Goal: Task Accomplishment & Management: Complete application form

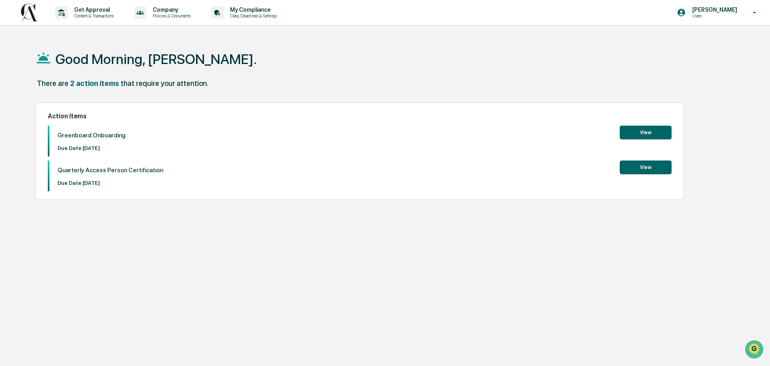
click at [642, 134] on button "View" at bounding box center [646, 133] width 52 height 14
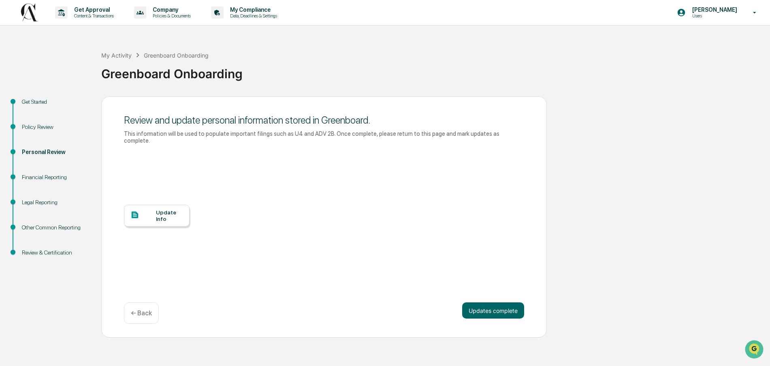
click at [149, 216] on div at bounding box center [143, 215] width 26 height 10
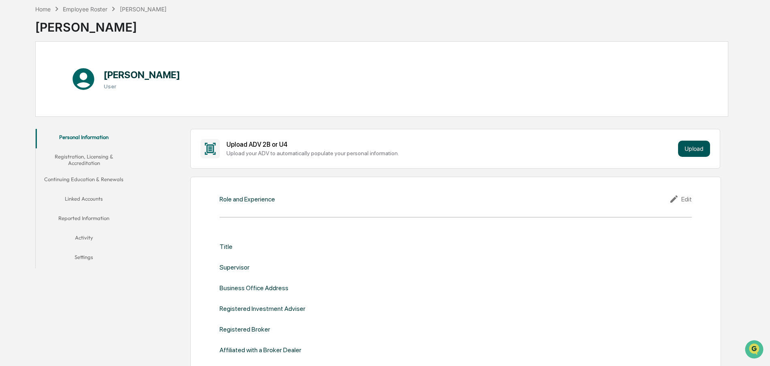
click at [699, 145] on button "Upload" at bounding box center [694, 149] width 32 height 16
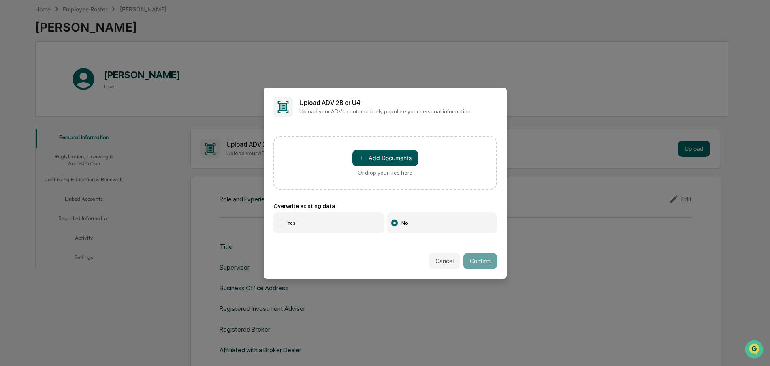
click at [399, 157] on button "＋ Add Documents" at bounding box center [385, 158] width 66 height 16
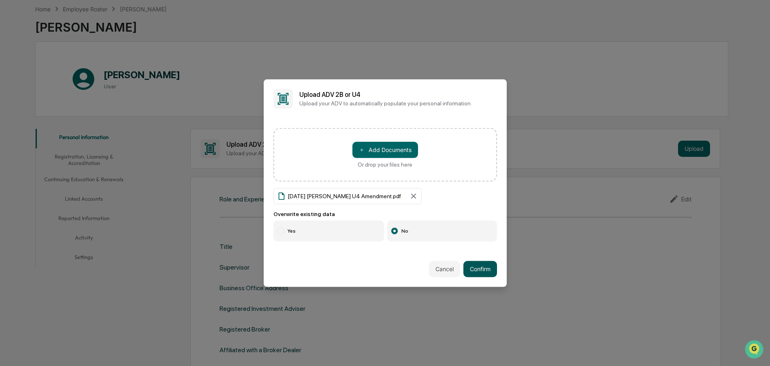
click at [486, 272] on button "Confirm" at bounding box center [480, 269] width 34 height 16
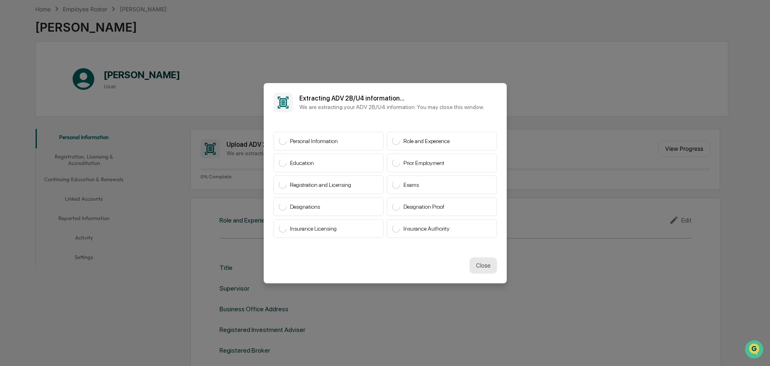
click at [485, 266] on button "Close" at bounding box center [483, 265] width 28 height 16
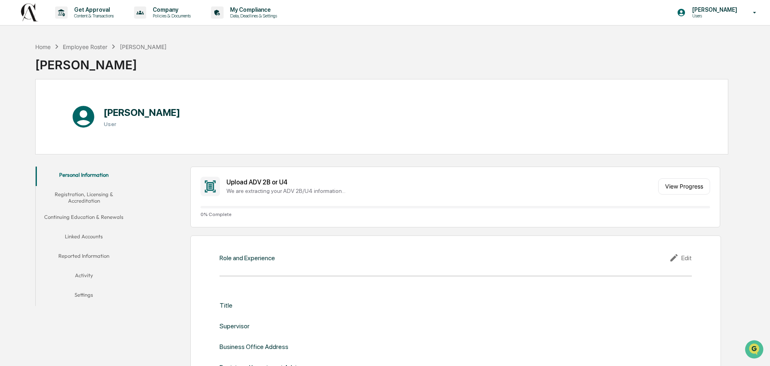
scroll to position [0, 0]
click at [680, 189] on button "View Progress" at bounding box center [684, 186] width 52 height 16
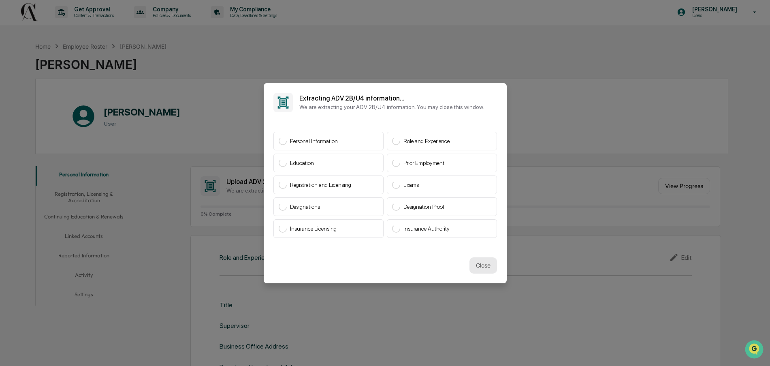
click at [485, 266] on button "Close" at bounding box center [483, 265] width 28 height 16
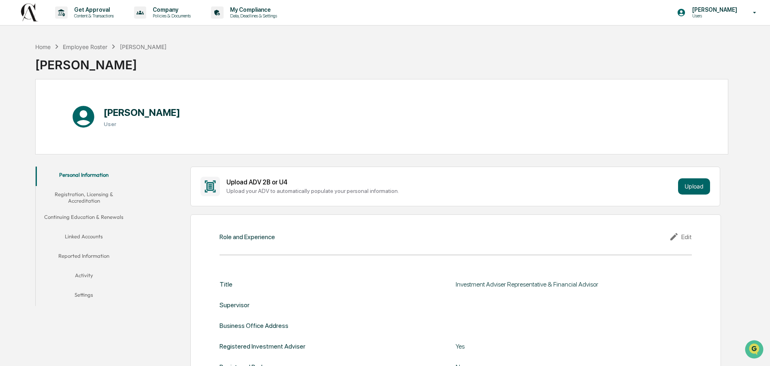
click at [94, 199] on button "Registration, Licensing & Accreditation" at bounding box center [84, 197] width 97 height 23
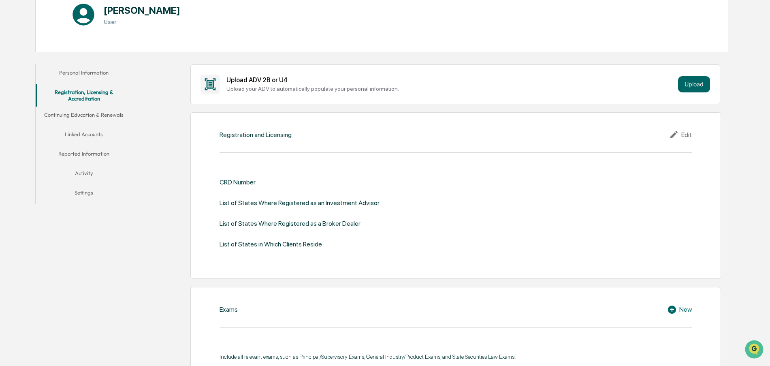
scroll to position [107, 0]
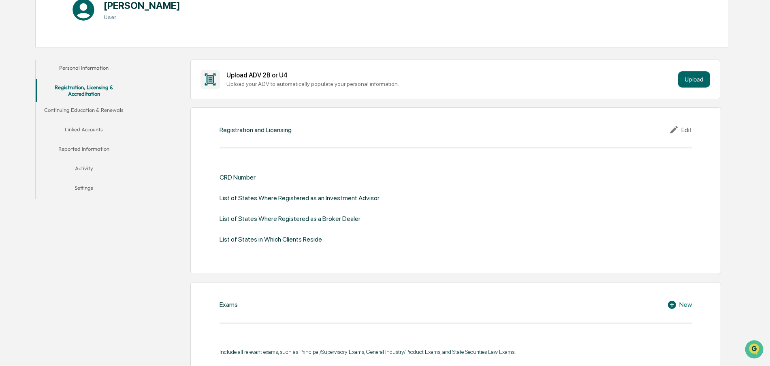
click at [244, 177] on div "CRD Number" at bounding box center [238, 177] width 36 height 8
click at [293, 197] on div "List of States Where Registered as an Investment Advisor" at bounding box center [300, 198] width 160 height 8
click at [337, 216] on div "List of States Where Registered as a Broker Dealer" at bounding box center [290, 219] width 141 height 8
click at [318, 240] on div "List of States in Which Clients Reside" at bounding box center [271, 239] width 102 height 8
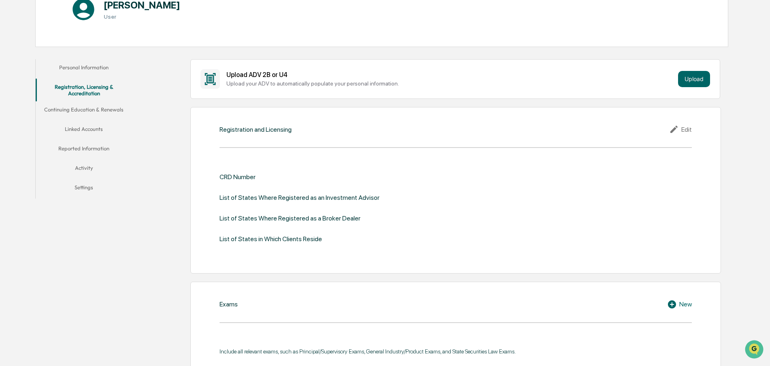
click at [675, 130] on icon at bounding box center [675, 129] width 12 height 10
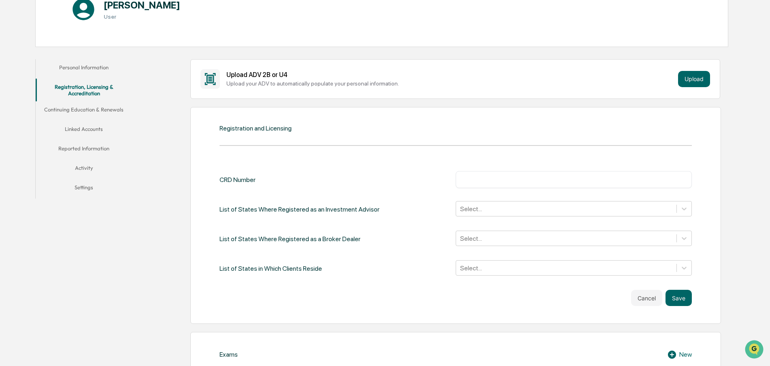
click at [498, 179] on input "text" at bounding box center [574, 179] width 224 height 8
click at [90, 111] on button "Continuing Education & Renewals" at bounding box center [84, 110] width 97 height 19
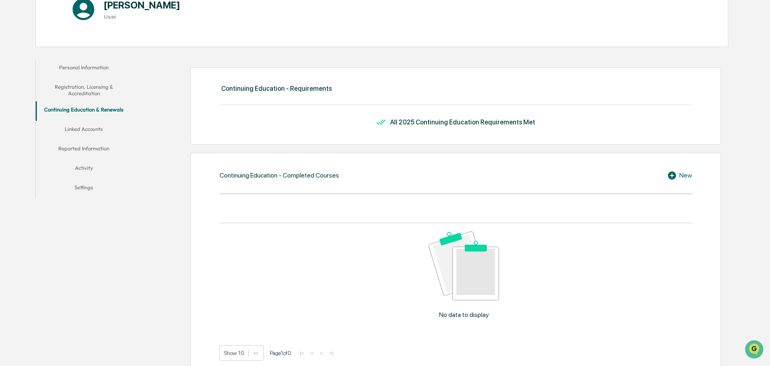
click at [85, 128] on button "Linked Accounts" at bounding box center [84, 130] width 97 height 19
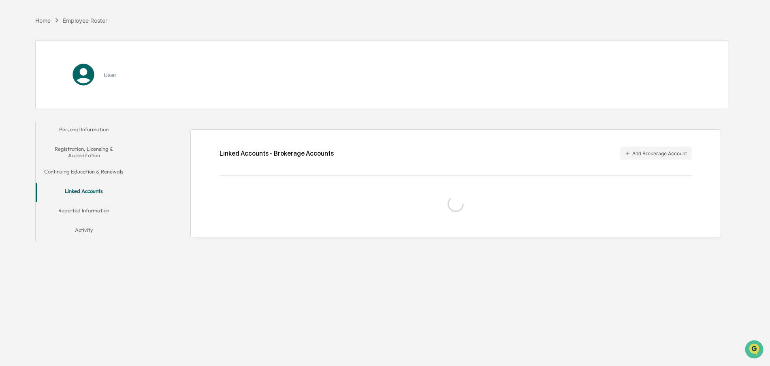
scroll to position [38, 0]
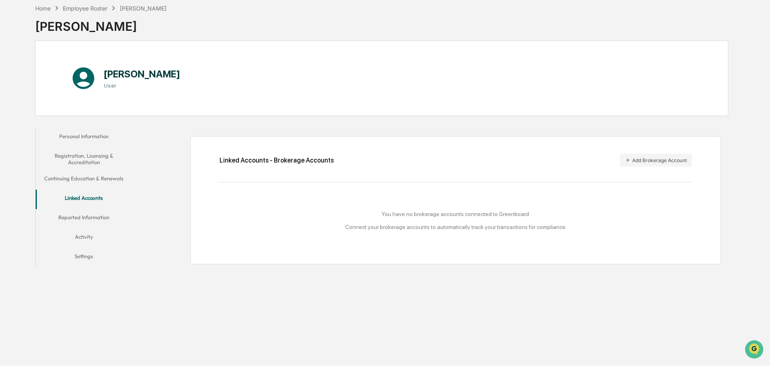
click at [104, 218] on button "Reported Information" at bounding box center [84, 218] width 97 height 19
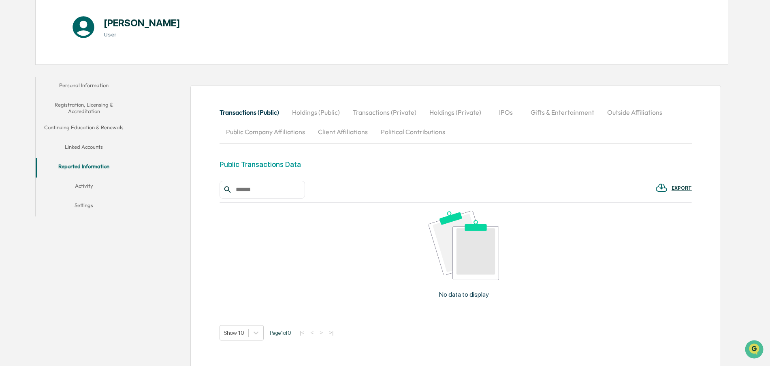
scroll to position [88, 0]
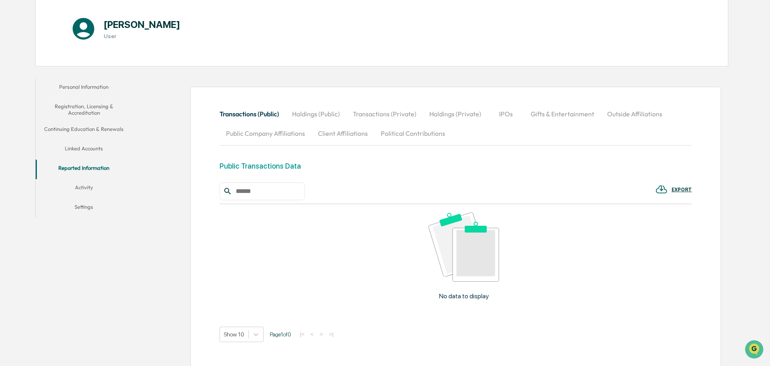
click at [82, 186] on button "Activity" at bounding box center [84, 188] width 97 height 19
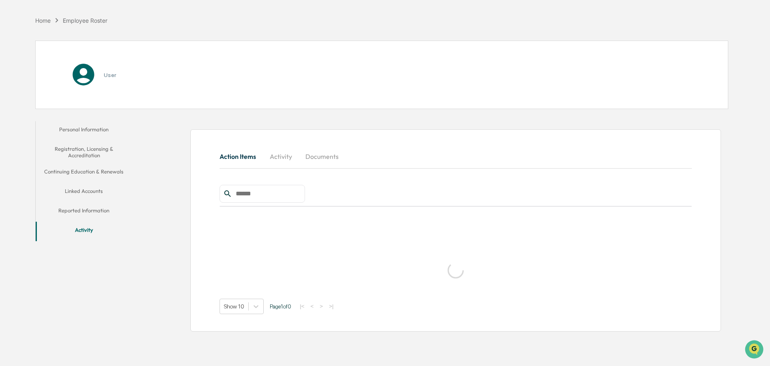
scroll to position [38, 0]
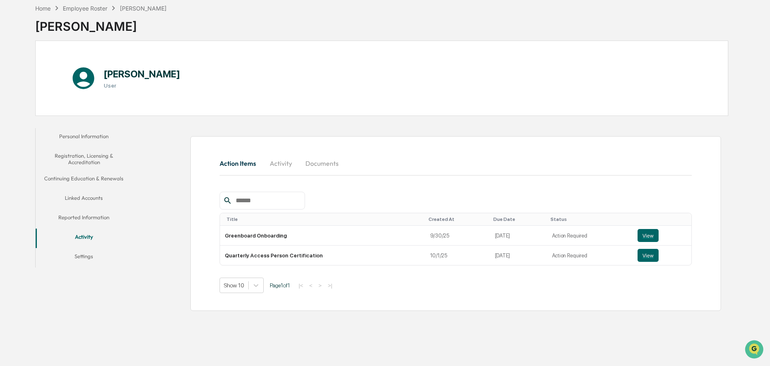
click at [80, 216] on button "Reported Information" at bounding box center [84, 218] width 97 height 19
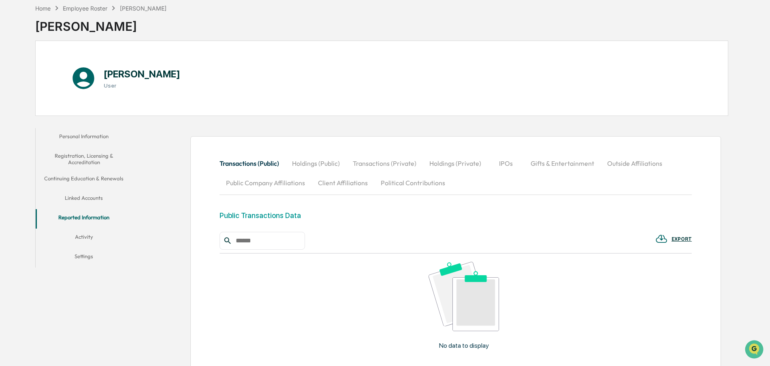
click at [632, 162] on button "Outside Affiliations" at bounding box center [635, 162] width 68 height 19
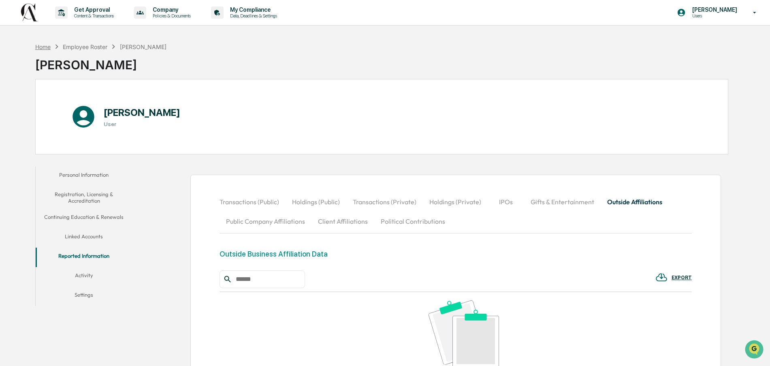
click at [47, 49] on div "Home" at bounding box center [42, 46] width 15 height 7
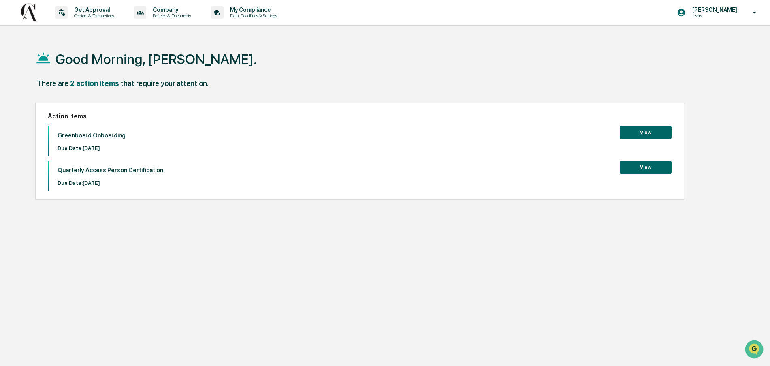
click at [636, 171] on button "View" at bounding box center [646, 167] width 52 height 14
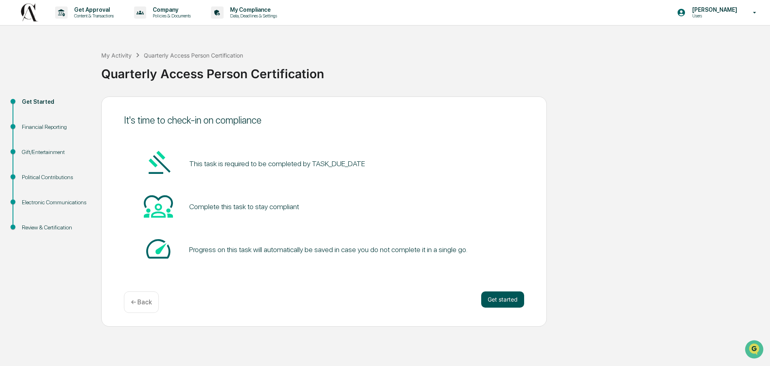
click at [496, 300] on button "Get started" at bounding box center [502, 299] width 43 height 16
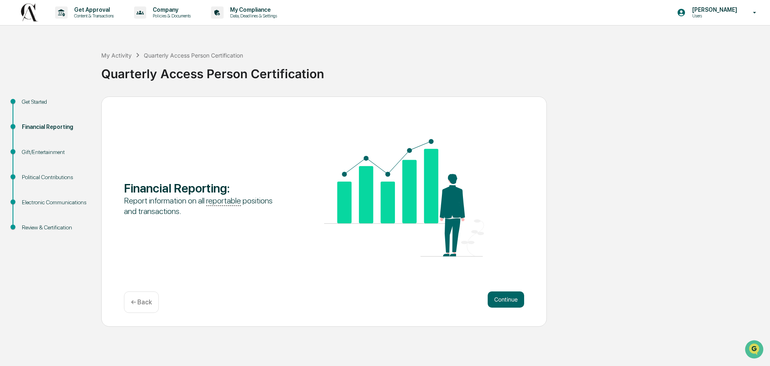
click at [29, 9] on img at bounding box center [28, 12] width 19 height 18
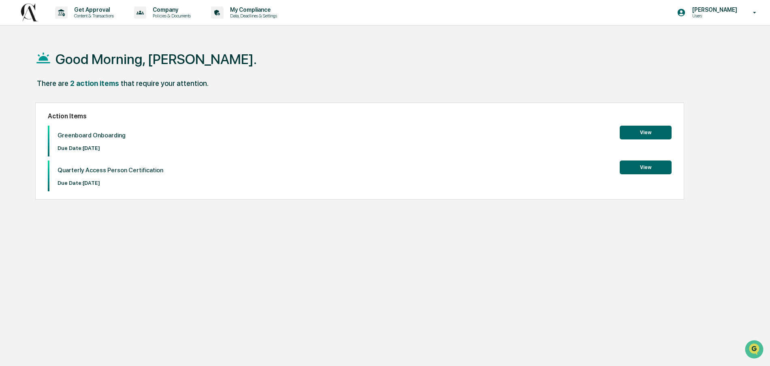
click at [635, 131] on button "View" at bounding box center [646, 133] width 52 height 14
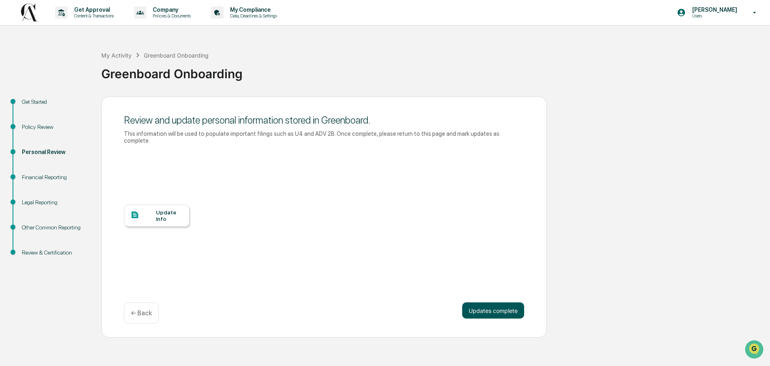
click at [492, 313] on button "Updates complete" at bounding box center [493, 310] width 62 height 16
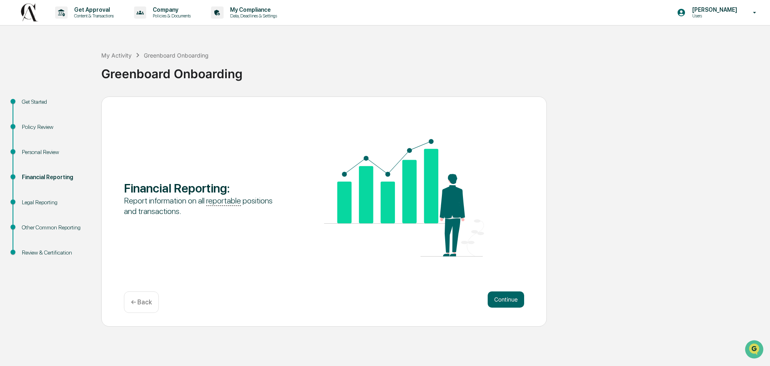
click at [53, 203] on div "Legal Reporting" at bounding box center [55, 202] width 66 height 9
click at [507, 296] on button "Continue" at bounding box center [506, 299] width 36 height 16
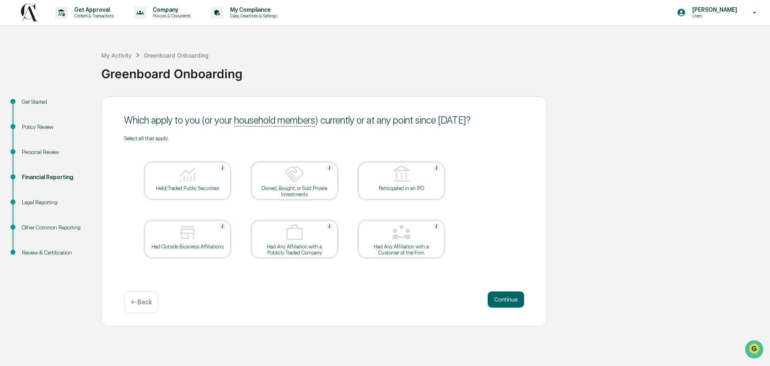
click at [187, 181] on img at bounding box center [187, 173] width 19 height 19
click at [197, 241] on div at bounding box center [187, 233] width 81 height 21
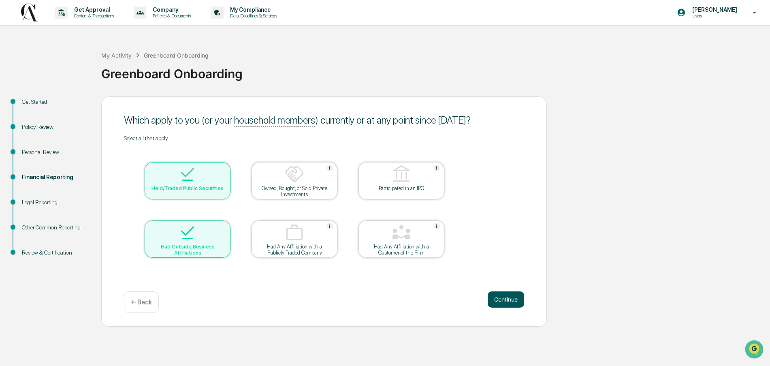
click at [504, 301] on button "Continue" at bounding box center [506, 299] width 36 height 16
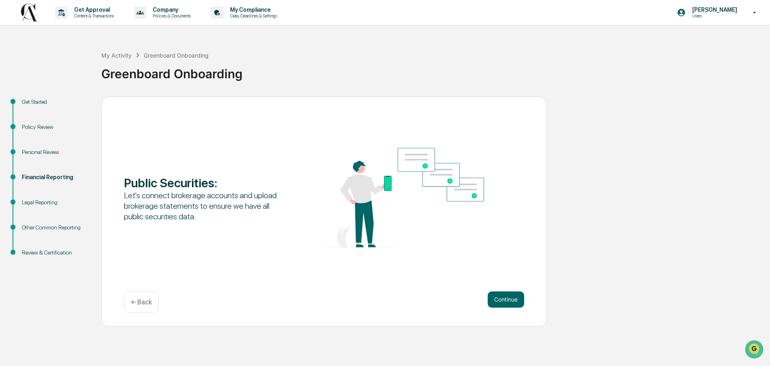
click at [504, 301] on button "Continue" at bounding box center [506, 299] width 36 height 16
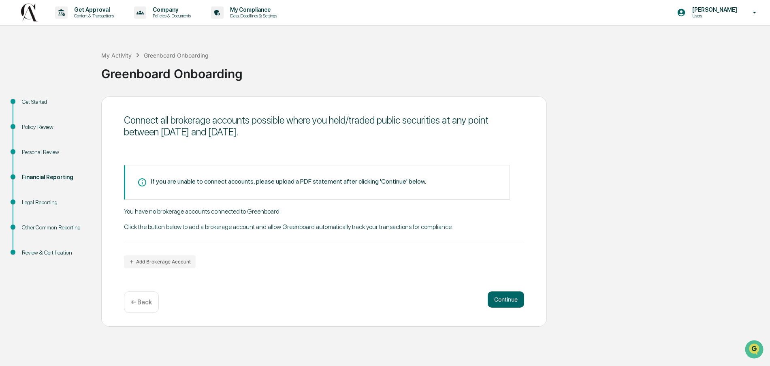
click at [504, 301] on button "Continue" at bounding box center [506, 299] width 36 height 16
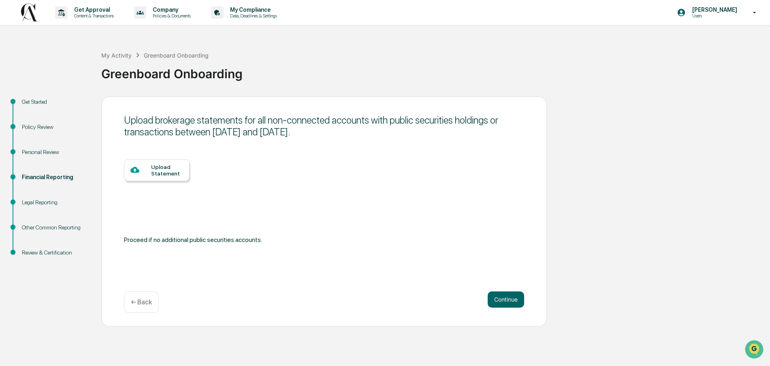
click at [504, 301] on button "Continue" at bounding box center [506, 299] width 36 height 16
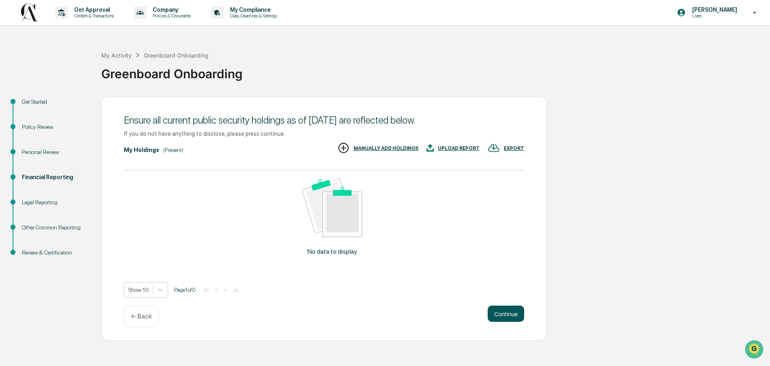
click at [509, 315] on button "Continue" at bounding box center [506, 313] width 36 height 16
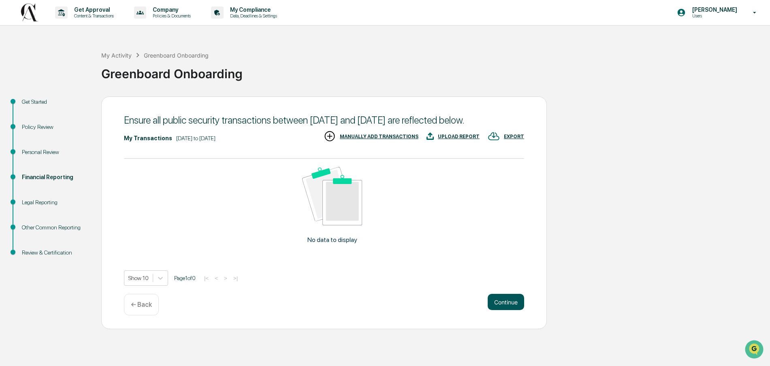
click at [507, 310] on button "Continue" at bounding box center [506, 302] width 36 height 16
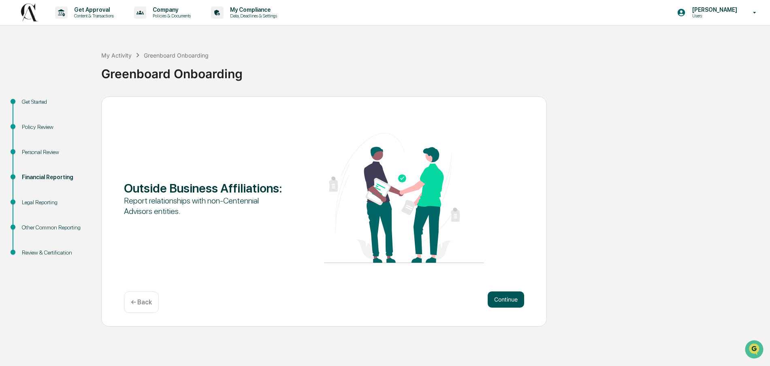
click at [506, 304] on button "Continue" at bounding box center [506, 299] width 36 height 16
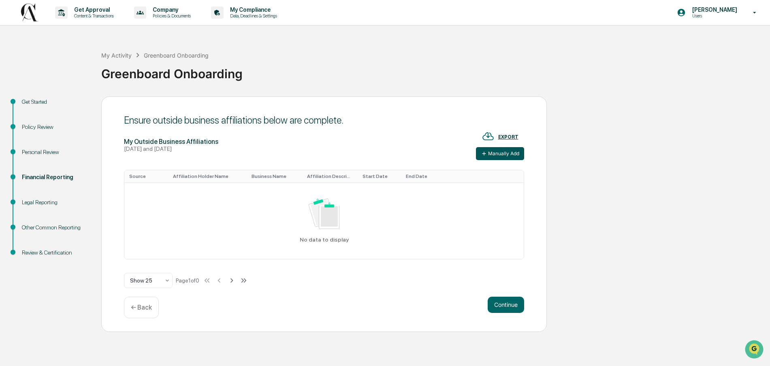
click at [490, 151] on button "Manually Add" at bounding box center [500, 153] width 48 height 13
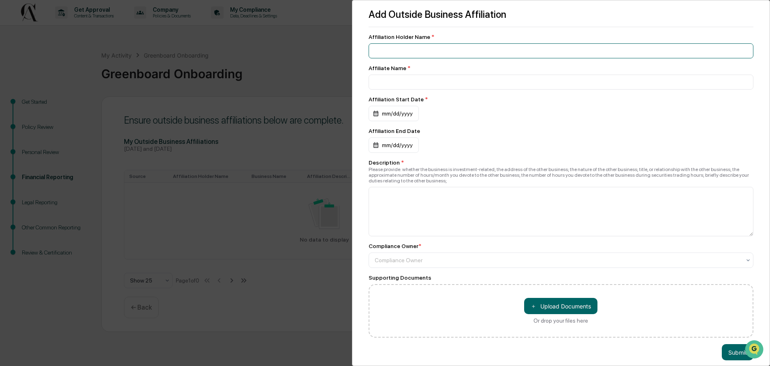
click at [405, 52] on input at bounding box center [561, 50] width 385 height 15
click at [376, 116] on div "mm/dd/yyyy" at bounding box center [394, 113] width 50 height 15
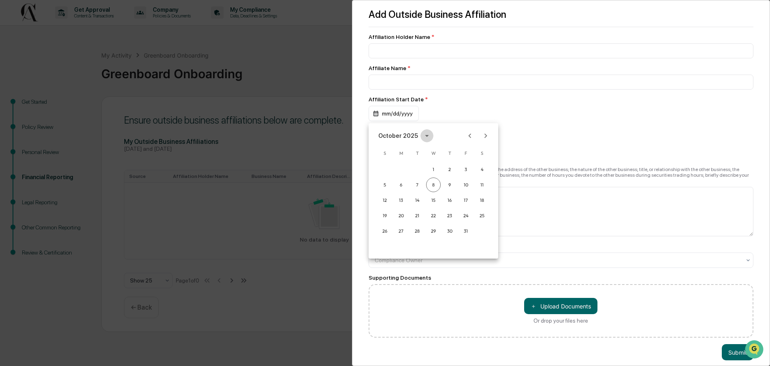
click at [426, 135] on icon "calendar view is open, switch to year view" at bounding box center [426, 135] width 9 height 9
click at [475, 198] on button "2016" at bounding box center [475, 197] width 29 height 15
click at [391, 151] on button "Jan" at bounding box center [391, 155] width 29 height 15
click at [466, 169] on button "1" at bounding box center [465, 169] width 15 height 15
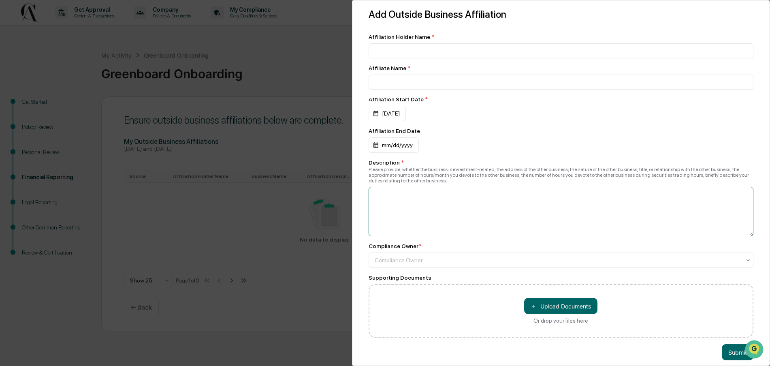
click at [421, 205] on textarea at bounding box center [561, 211] width 385 height 49
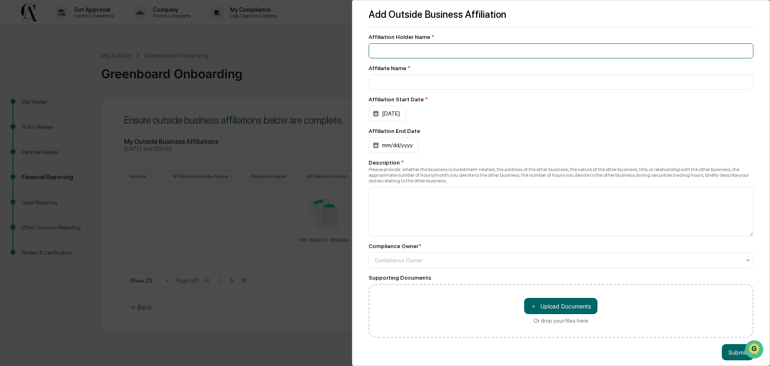
click at [427, 53] on input at bounding box center [561, 50] width 385 height 15
type input "**********"
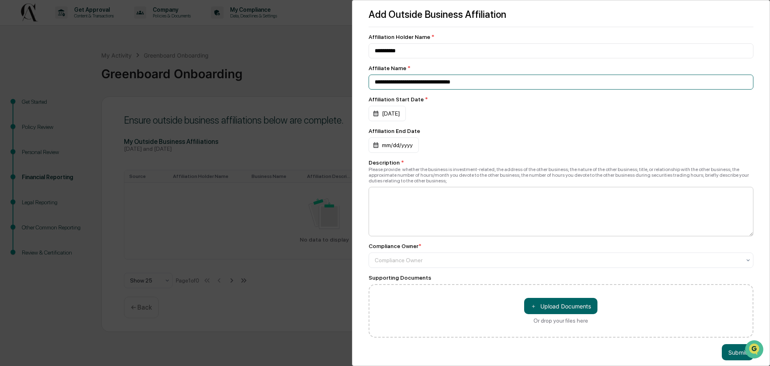
type input "**********"
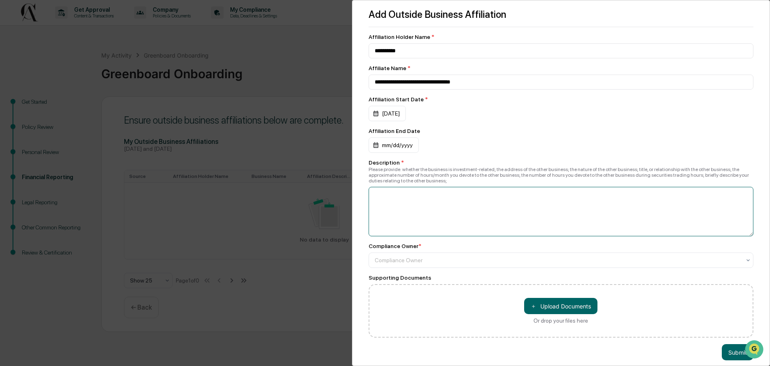
click at [440, 214] on textarea at bounding box center [561, 211] width 385 height 49
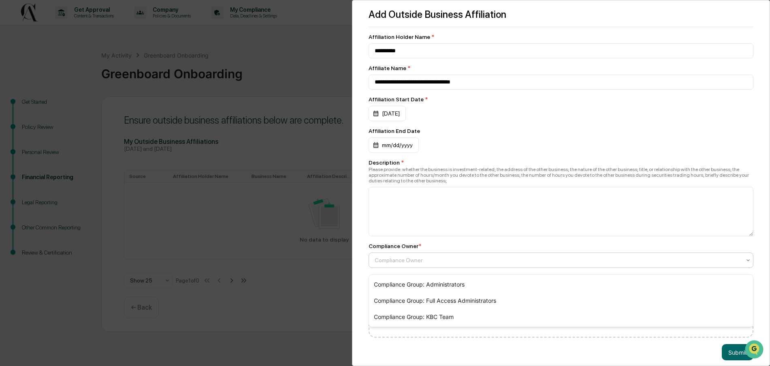
click at [442, 264] on div at bounding box center [558, 260] width 367 height 8
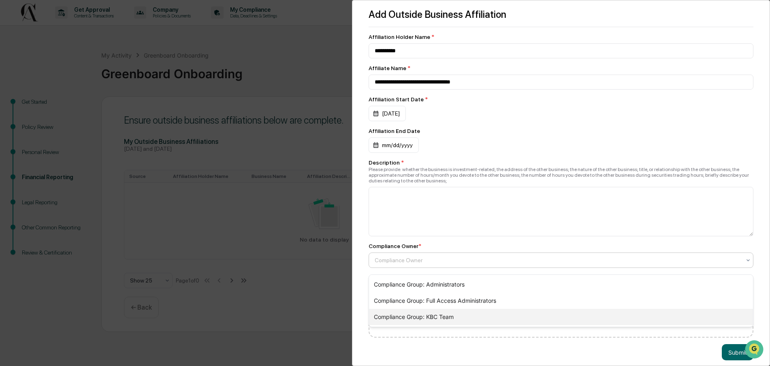
click at [457, 319] on div "Compliance Group: KBC Team" at bounding box center [561, 317] width 384 height 16
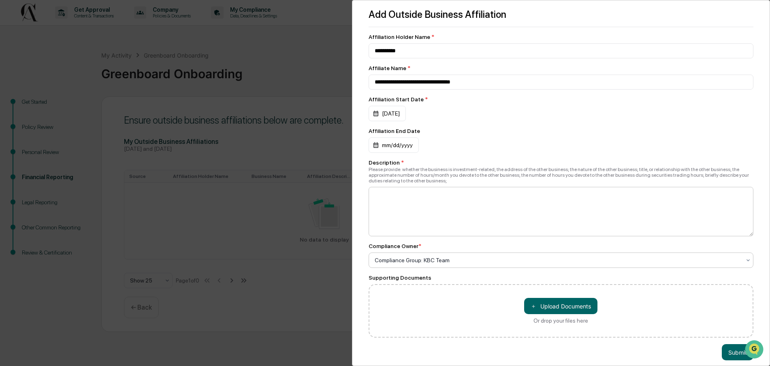
scroll to position [6, 0]
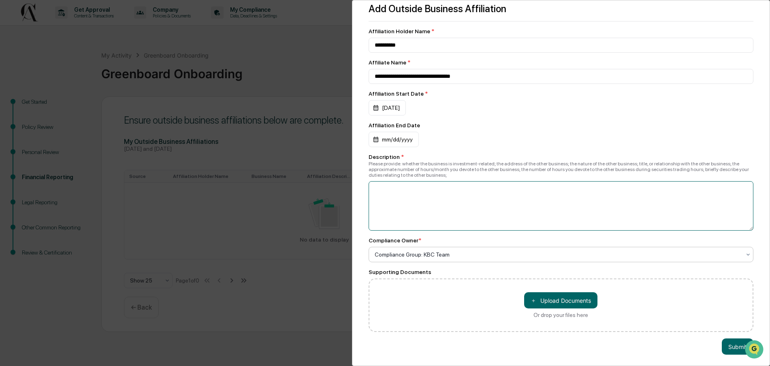
click at [396, 200] on textarea at bounding box center [561, 205] width 385 height 49
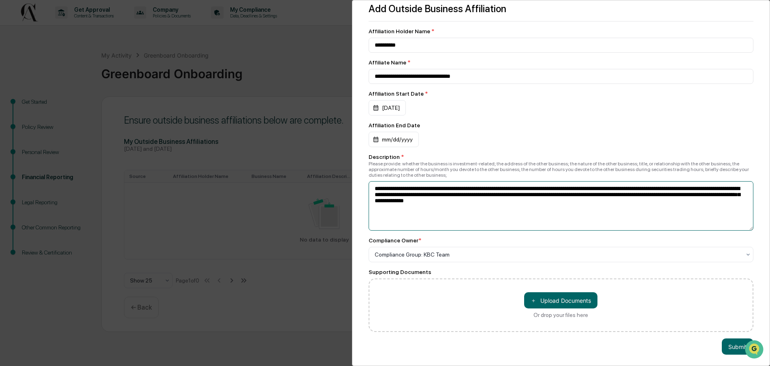
click at [448, 194] on textarea "**********" at bounding box center [561, 205] width 385 height 49
click at [701, 209] on textarea "**********" at bounding box center [561, 205] width 385 height 49
type textarea "**********"
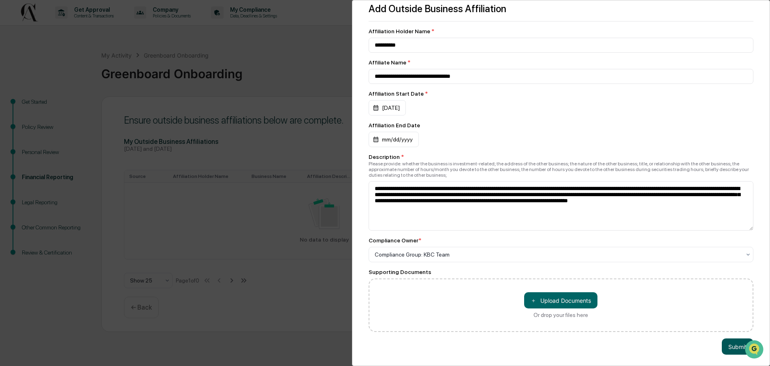
click at [741, 352] on button "Submit" at bounding box center [738, 346] width 32 height 16
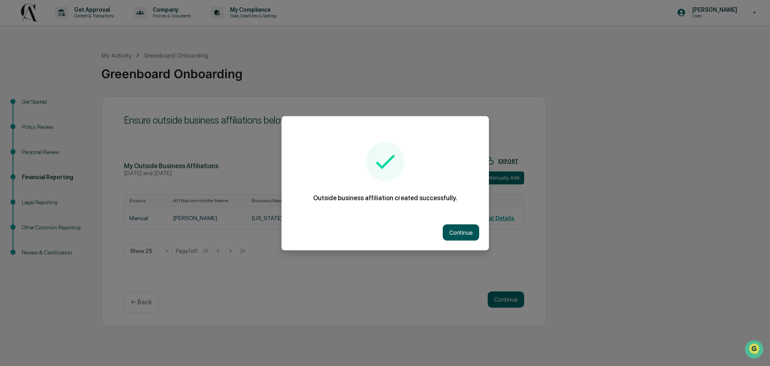
click at [465, 234] on button "Continue" at bounding box center [461, 232] width 36 height 16
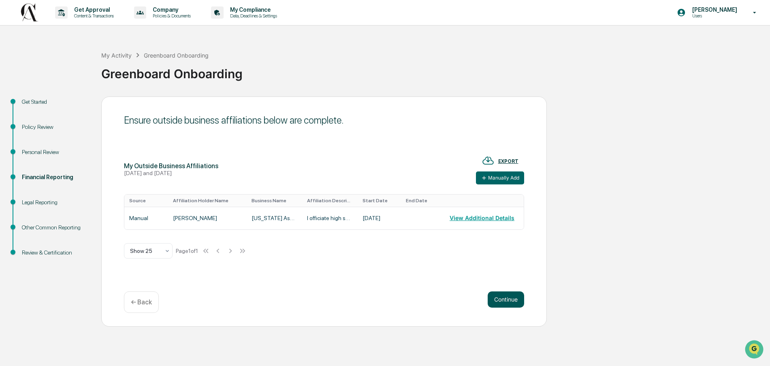
click at [505, 298] on button "Continue" at bounding box center [506, 299] width 36 height 16
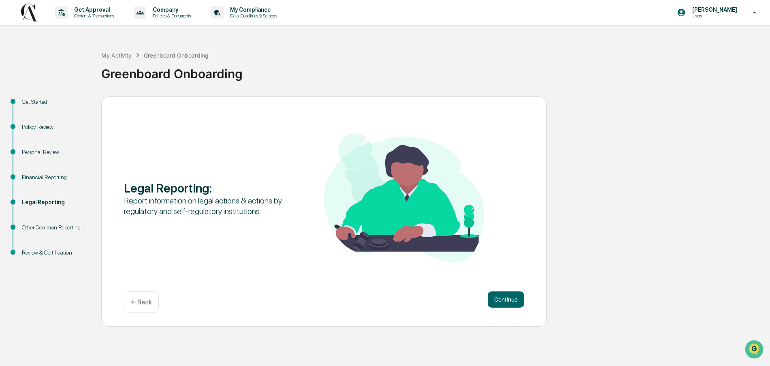
click at [505, 298] on button "Continue" at bounding box center [506, 299] width 36 height 16
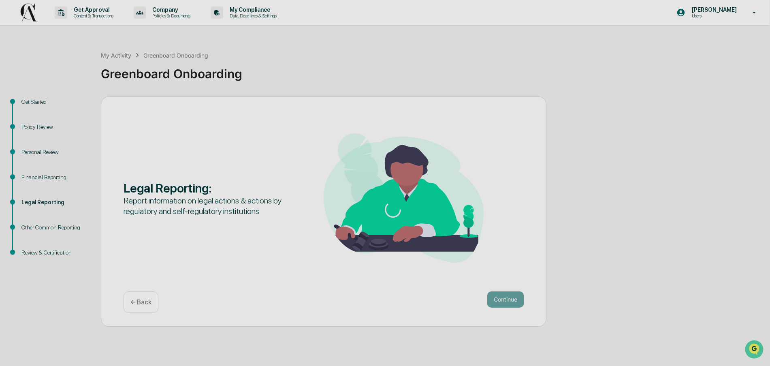
scroll to position [0, 0]
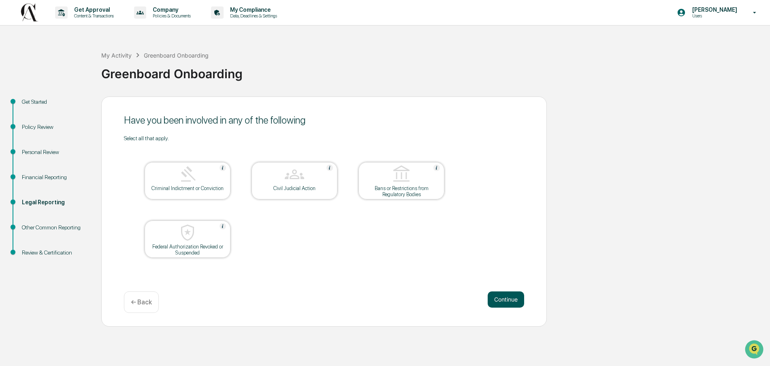
click at [512, 299] on button "Continue" at bounding box center [506, 299] width 36 height 16
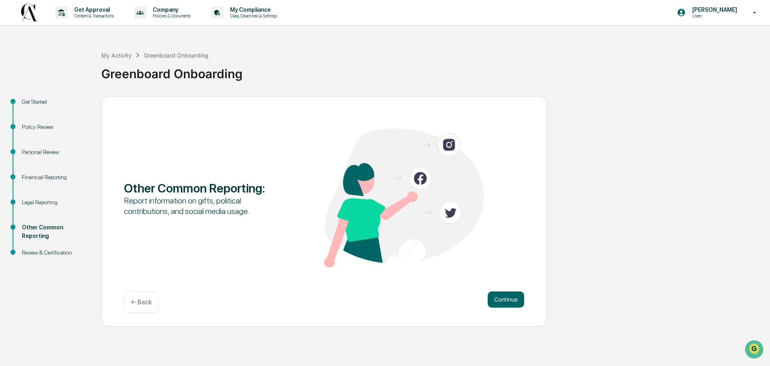
click at [512, 299] on button "Continue" at bounding box center [506, 299] width 36 height 16
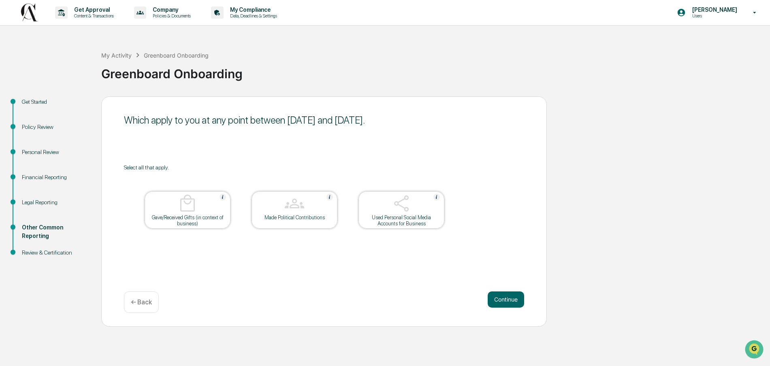
click at [512, 299] on button "Continue" at bounding box center [506, 299] width 36 height 16
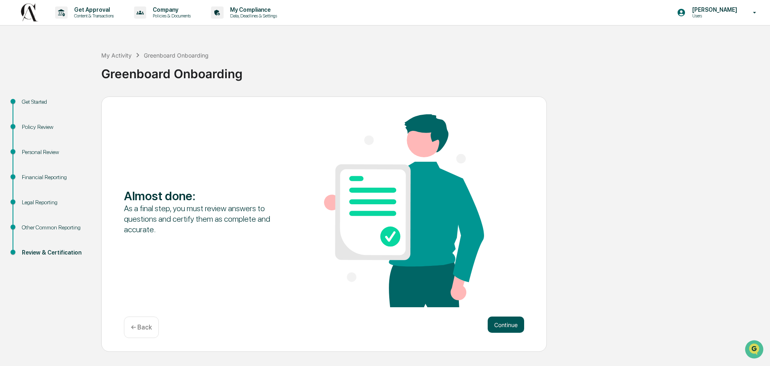
click at [509, 320] on button "Continue" at bounding box center [506, 324] width 36 height 16
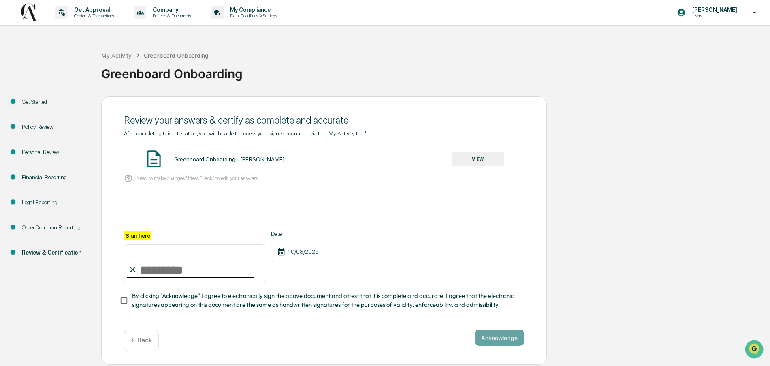
click at [150, 270] on input "Sign here" at bounding box center [194, 263] width 141 height 39
type input "**********"
click at [511, 338] on button "Acknowledge" at bounding box center [499, 337] width 49 height 16
click at [486, 159] on button "VIEW" at bounding box center [478, 159] width 53 height 14
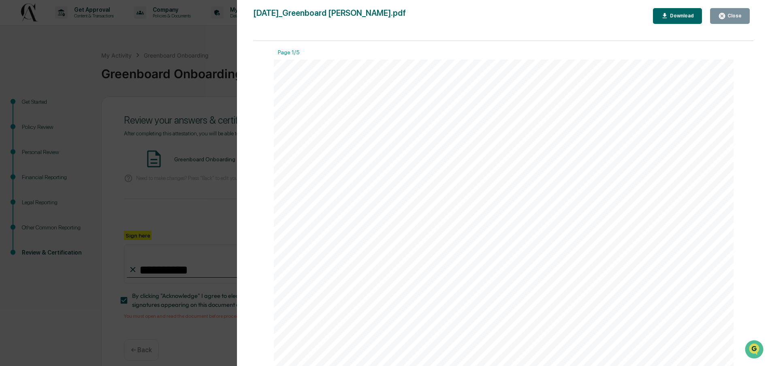
click at [724, 17] on icon "button" at bounding box center [722, 16] width 6 height 6
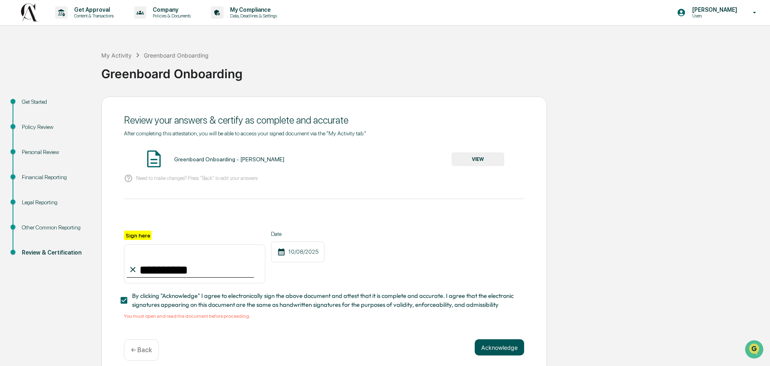
click at [507, 345] on button "Acknowledge" at bounding box center [499, 347] width 49 height 16
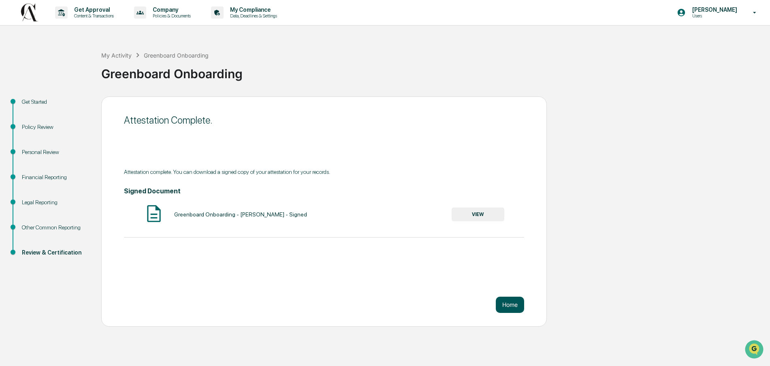
click at [514, 307] on button "Home" at bounding box center [510, 304] width 28 height 16
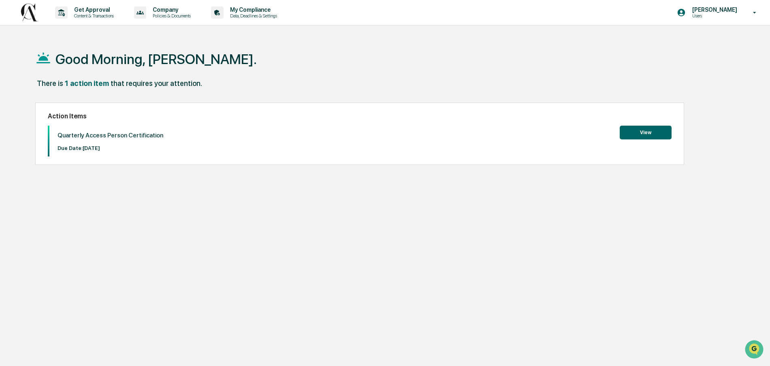
click at [643, 133] on button "View" at bounding box center [646, 133] width 52 height 14
